Goal: Transaction & Acquisition: Purchase product/service

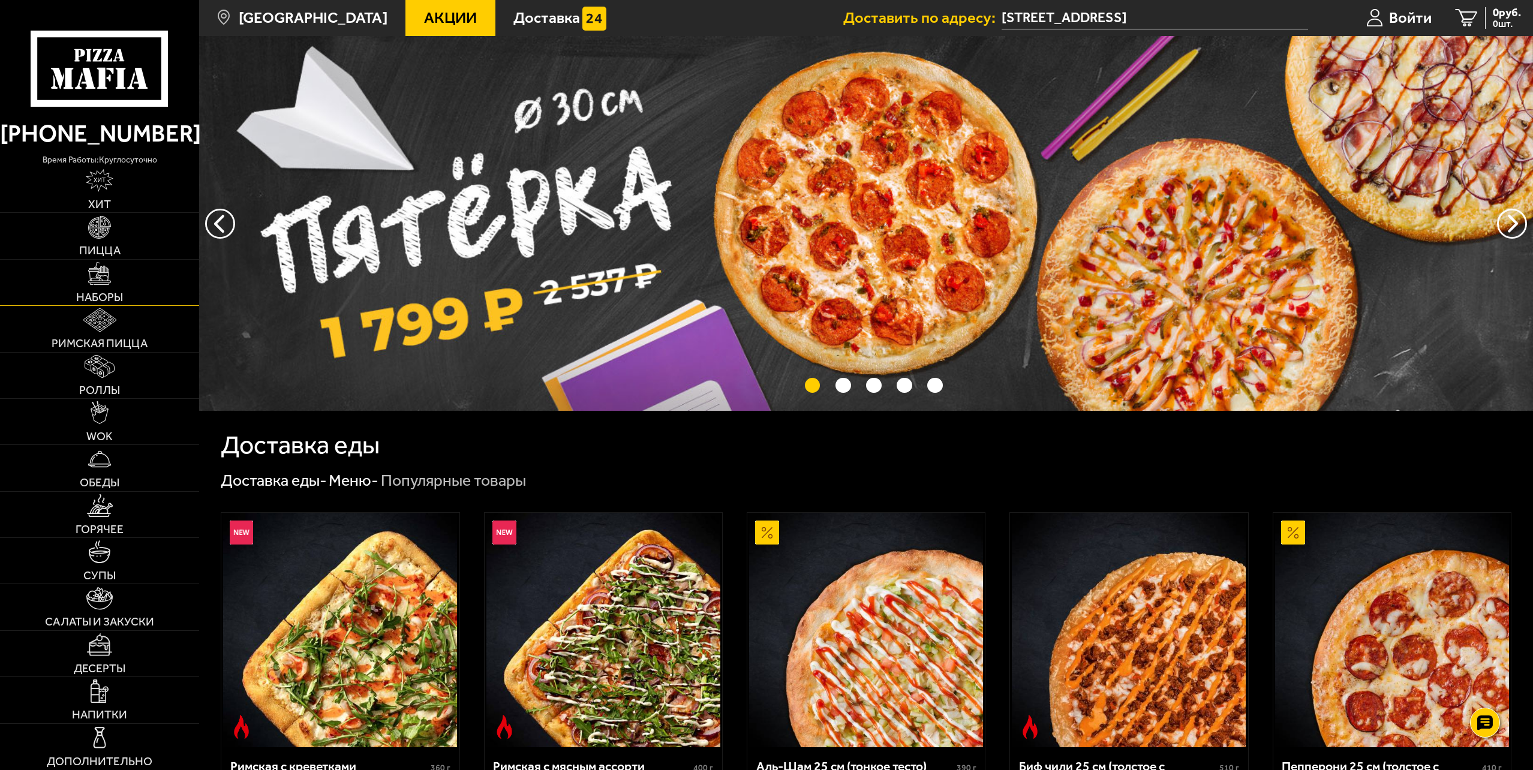
click at [109, 284] on img at bounding box center [99, 273] width 23 height 23
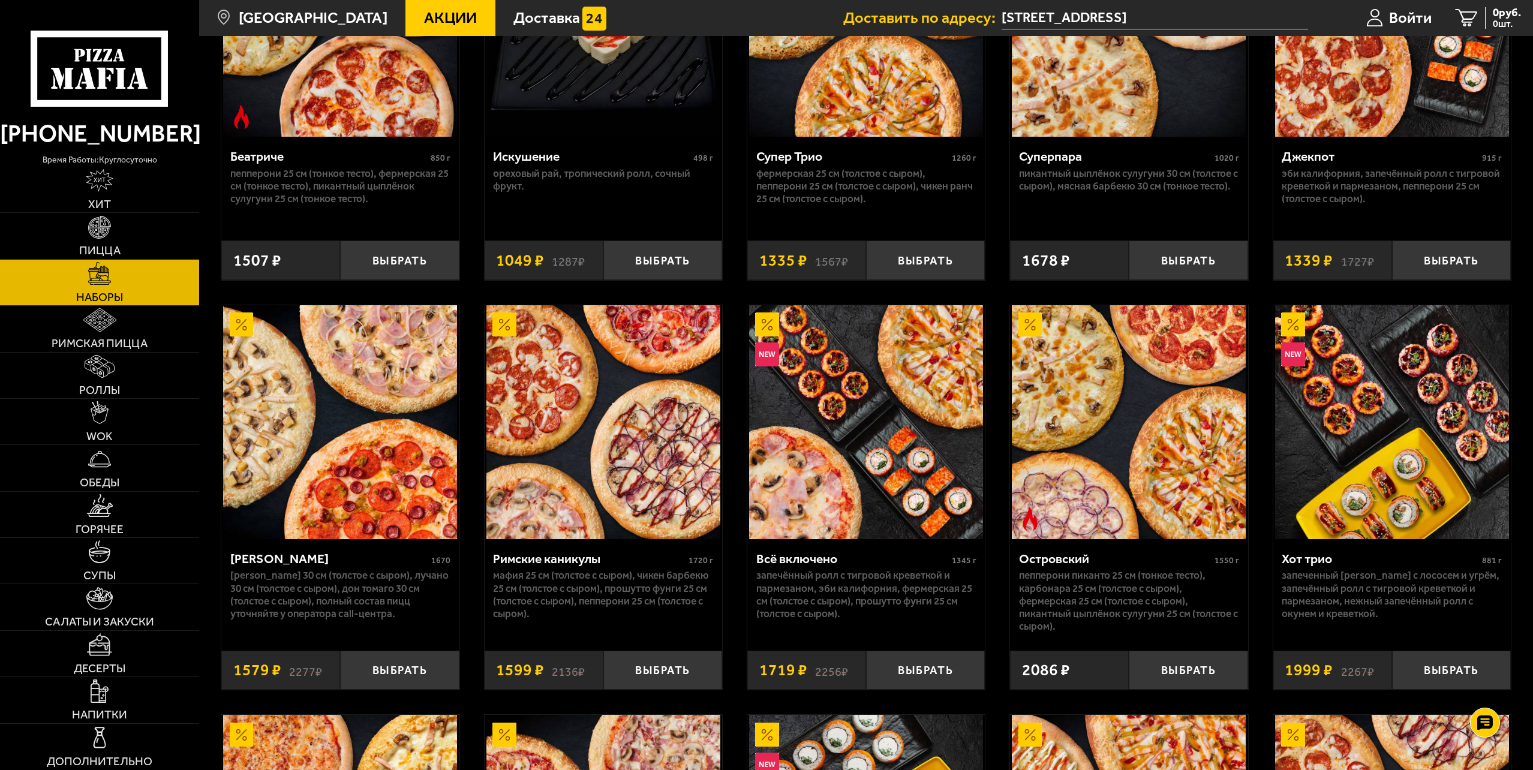
scroll to position [1119, 0]
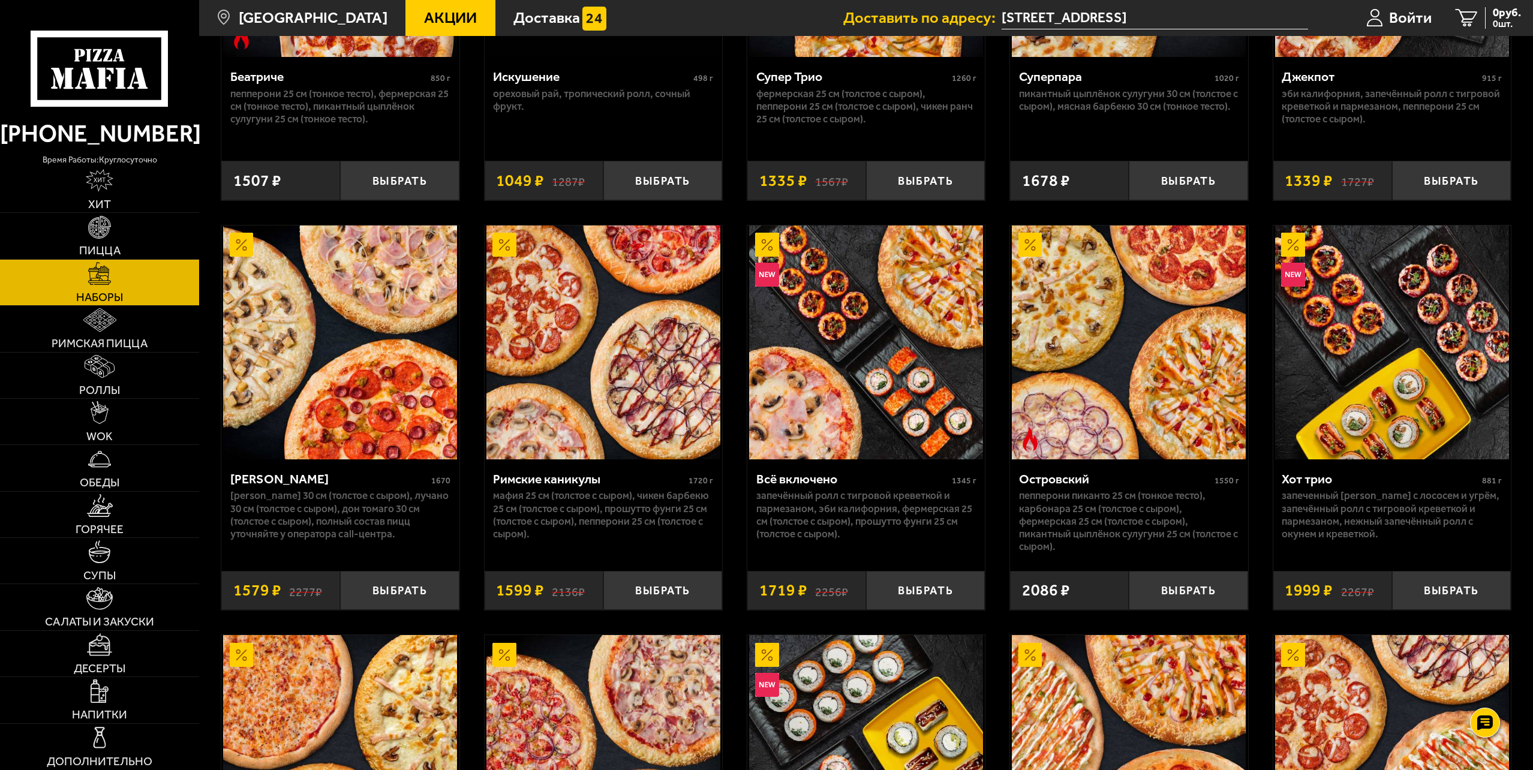
click at [1193, 409] on img at bounding box center [1129, 343] width 234 height 234
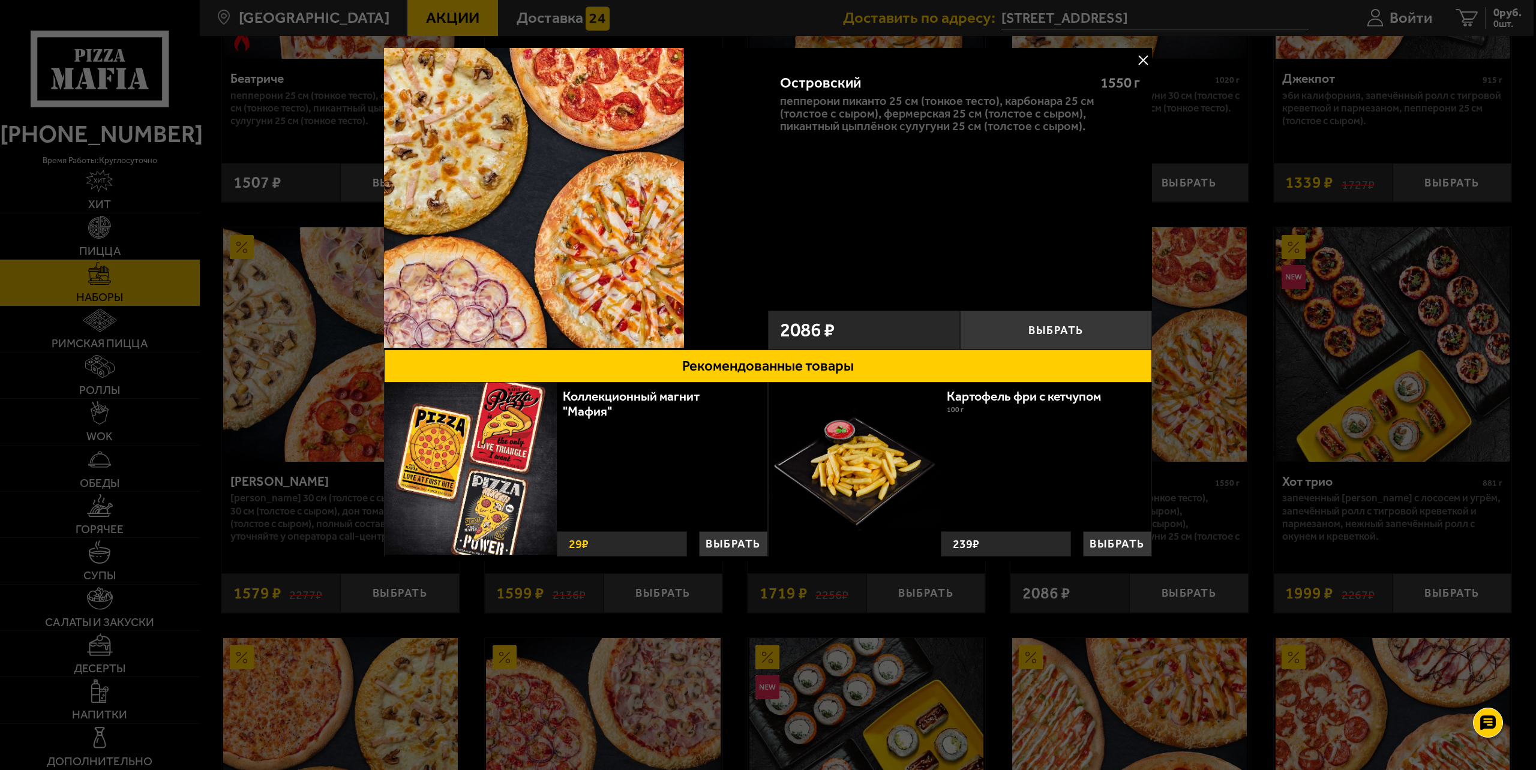
click at [1140, 49] on div "Островский 1550 г Пепперони Пиканто 25 см (тонкое тесто), Карбонара 25 см (толс…" at bounding box center [960, 199] width 384 height 302
click at [1140, 54] on button at bounding box center [1143, 60] width 18 height 18
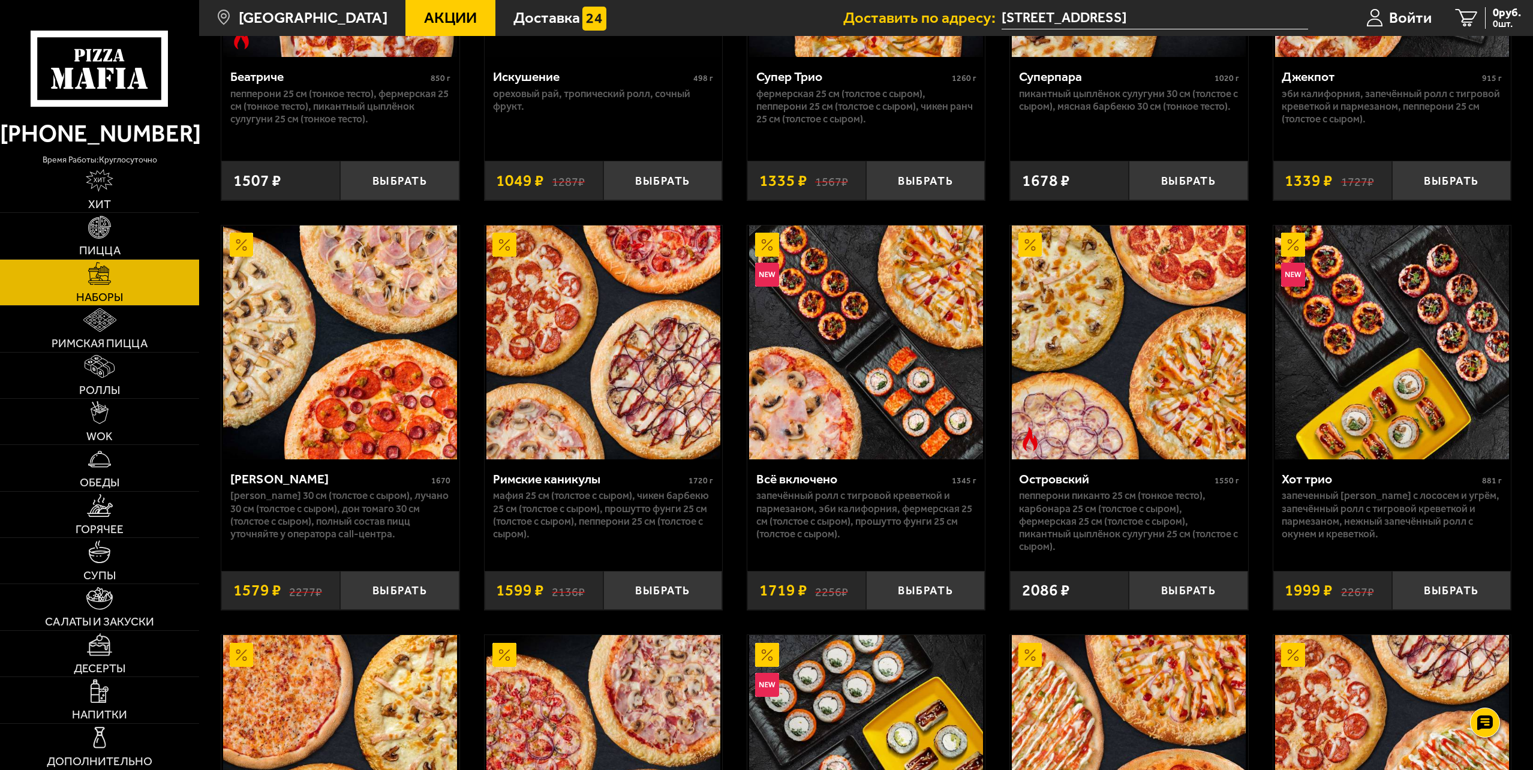
click at [1068, 352] on img at bounding box center [1129, 343] width 234 height 234
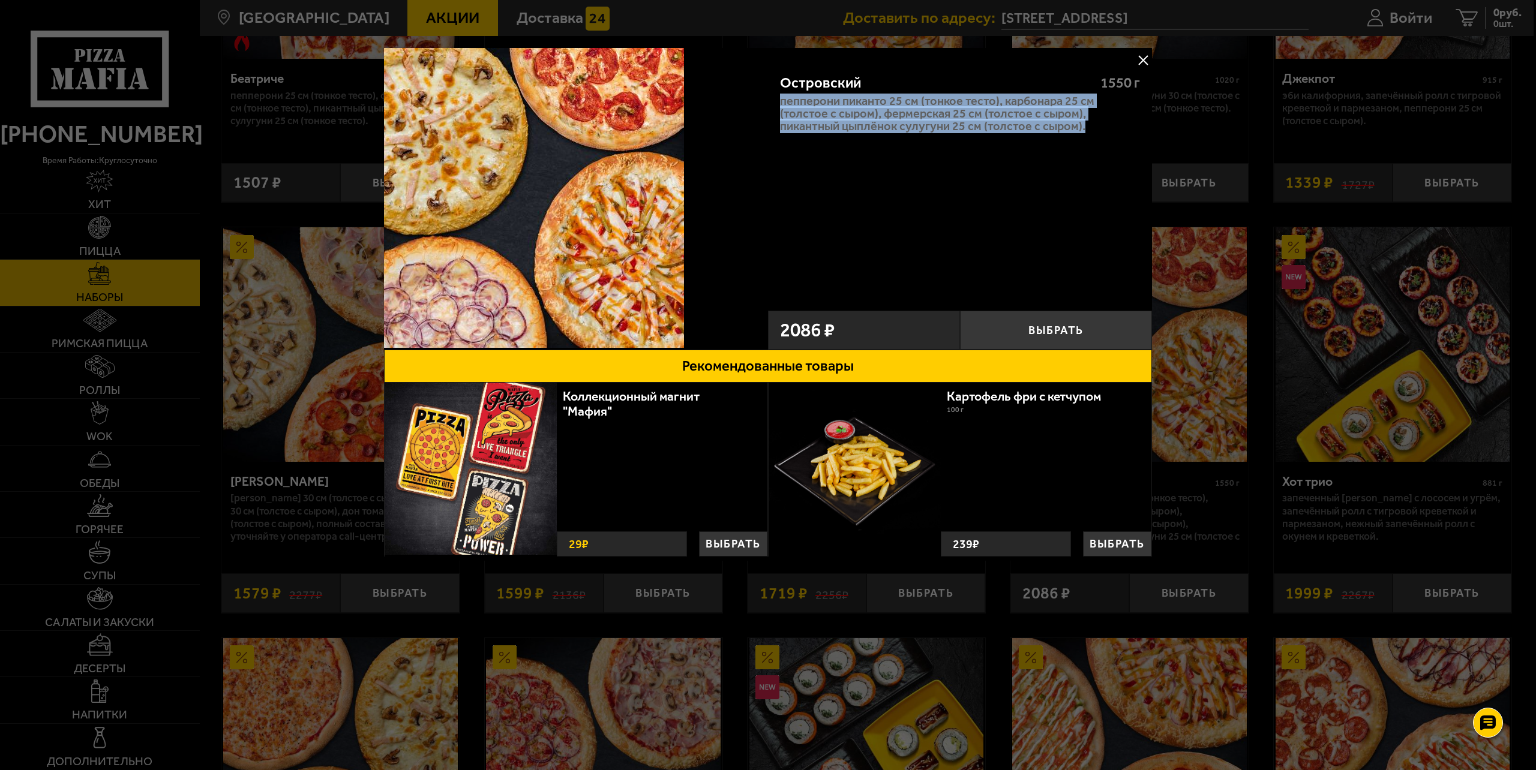
drag, startPoint x: 776, startPoint y: 100, endPoint x: 1109, endPoint y: 127, distance: 334.7
click at [1109, 127] on div "Островский 1550 г Пепперони Пиканто 25 см (тонкое тесто), Карбонара 25 см (толс…" at bounding box center [960, 181] width 384 height 242
click at [1111, 128] on p "Пепперони Пиканто 25 см (тонкое тесто), Карбонара 25 см (толстое с сыром), Ферм…" at bounding box center [960, 114] width 360 height 38
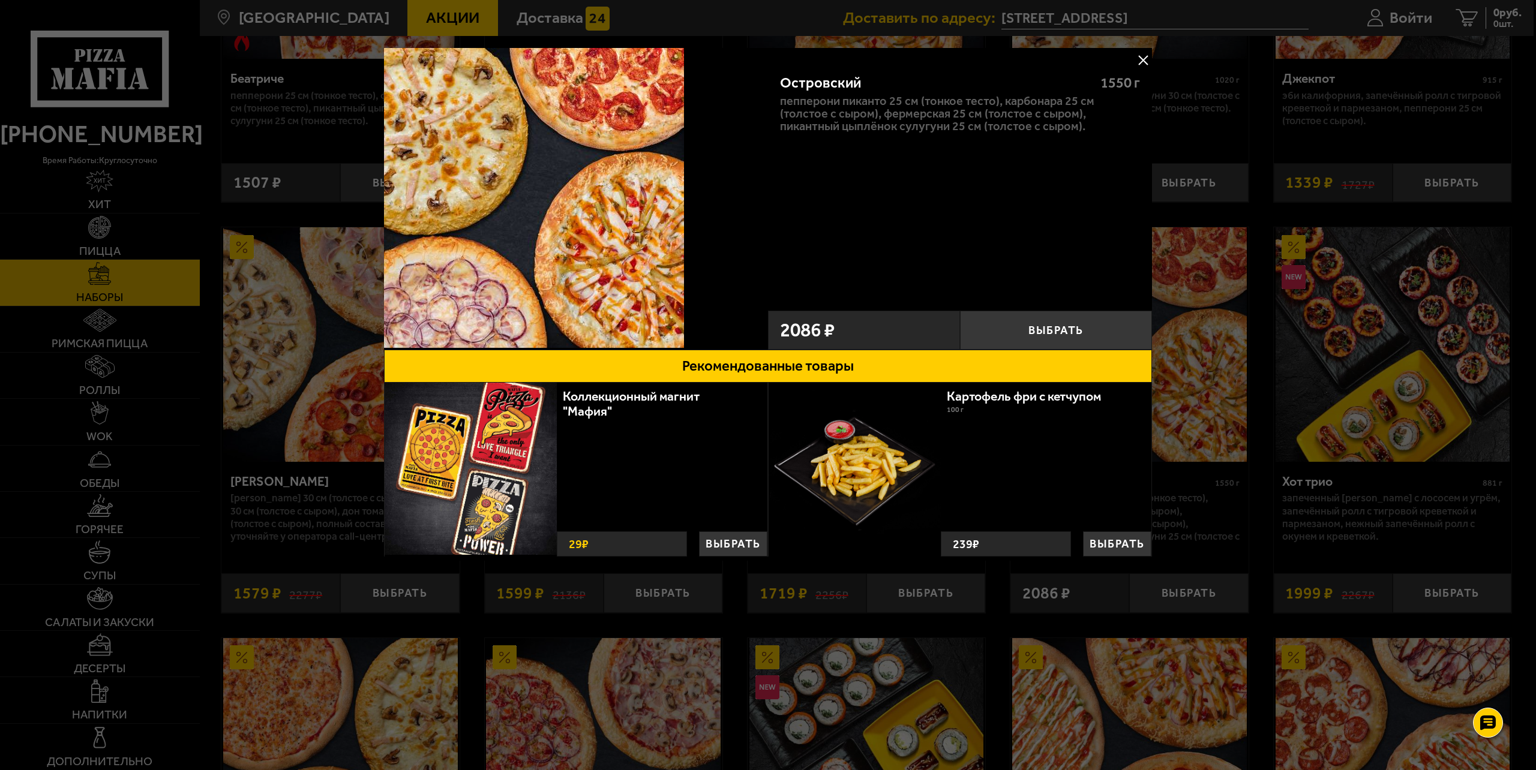
click at [1145, 59] on button at bounding box center [1143, 60] width 18 height 18
